Goal: Book appointment/travel/reservation

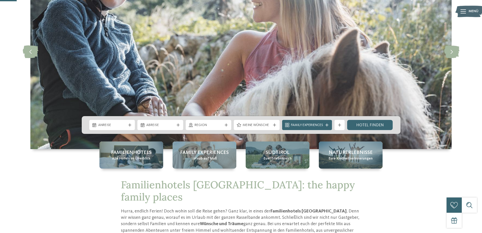
scroll to position [76, 0]
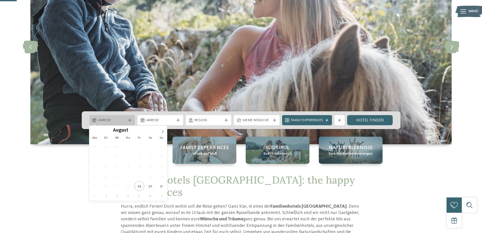
click at [131, 121] on icon at bounding box center [129, 119] width 3 height 3
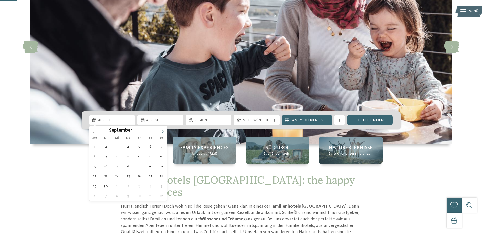
click at [163, 132] on icon at bounding box center [163, 132] width 4 height 4
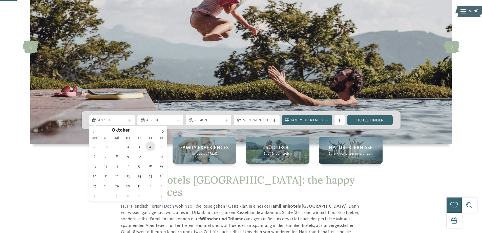
type div "[DATE]"
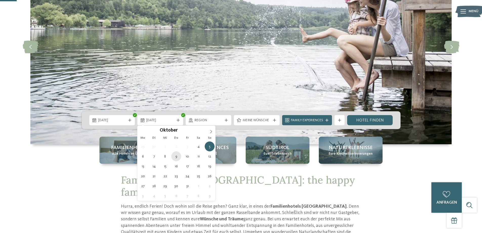
type div "[DATE]"
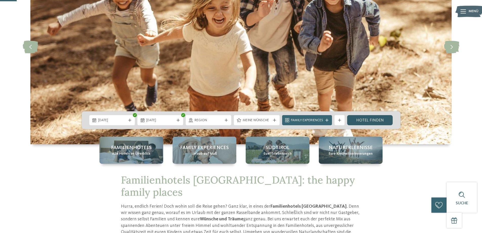
click at [370, 120] on link "Hotel finden" at bounding box center [370, 120] width 46 height 10
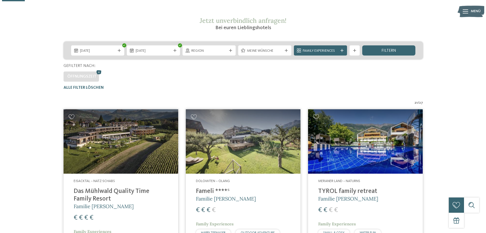
scroll to position [65, 0]
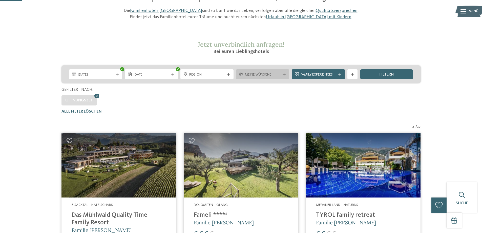
click at [286, 75] on div at bounding box center [284, 74] width 5 height 3
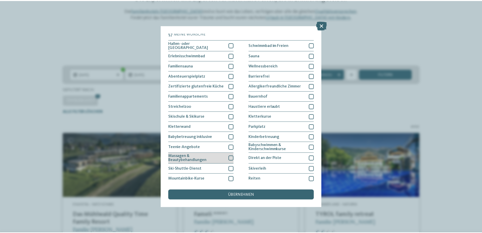
scroll to position [0, 0]
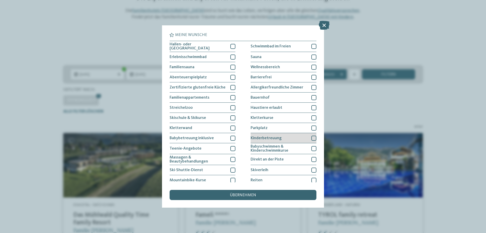
click at [311, 137] on div at bounding box center [313, 137] width 5 height 5
click at [249, 194] on span "übernehmen" at bounding box center [243, 195] width 26 height 4
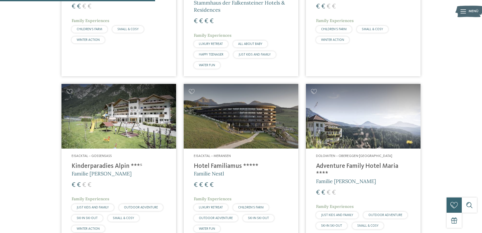
scroll to position [470, 0]
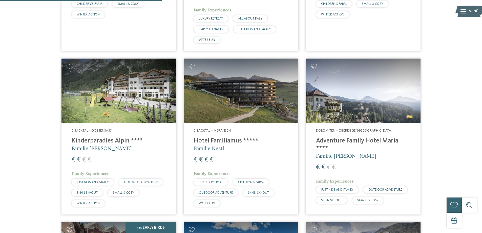
click at [359, 105] on img at bounding box center [363, 90] width 115 height 65
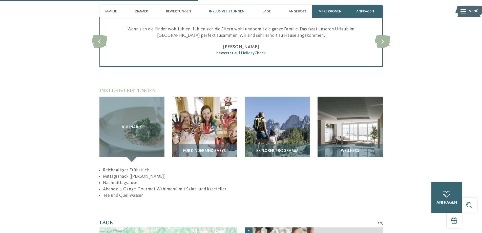
scroll to position [683, 0]
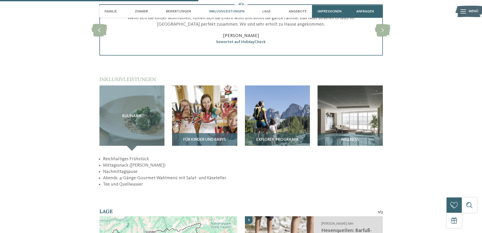
click at [206, 113] on img at bounding box center [204, 117] width 65 height 65
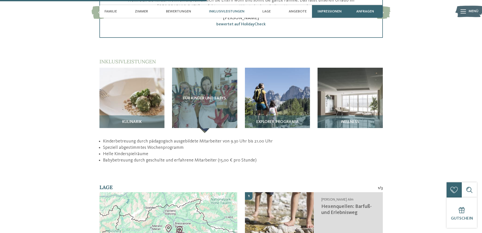
scroll to position [709, 0]
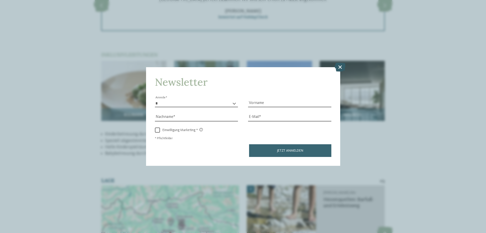
click at [340, 66] on icon at bounding box center [340, 67] width 11 height 9
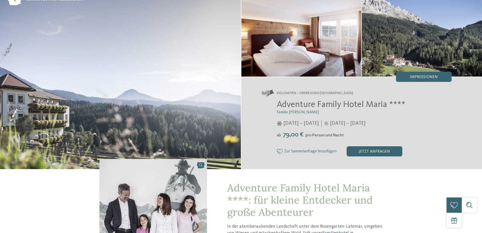
scroll to position [0, 0]
